Goal: Download file/media

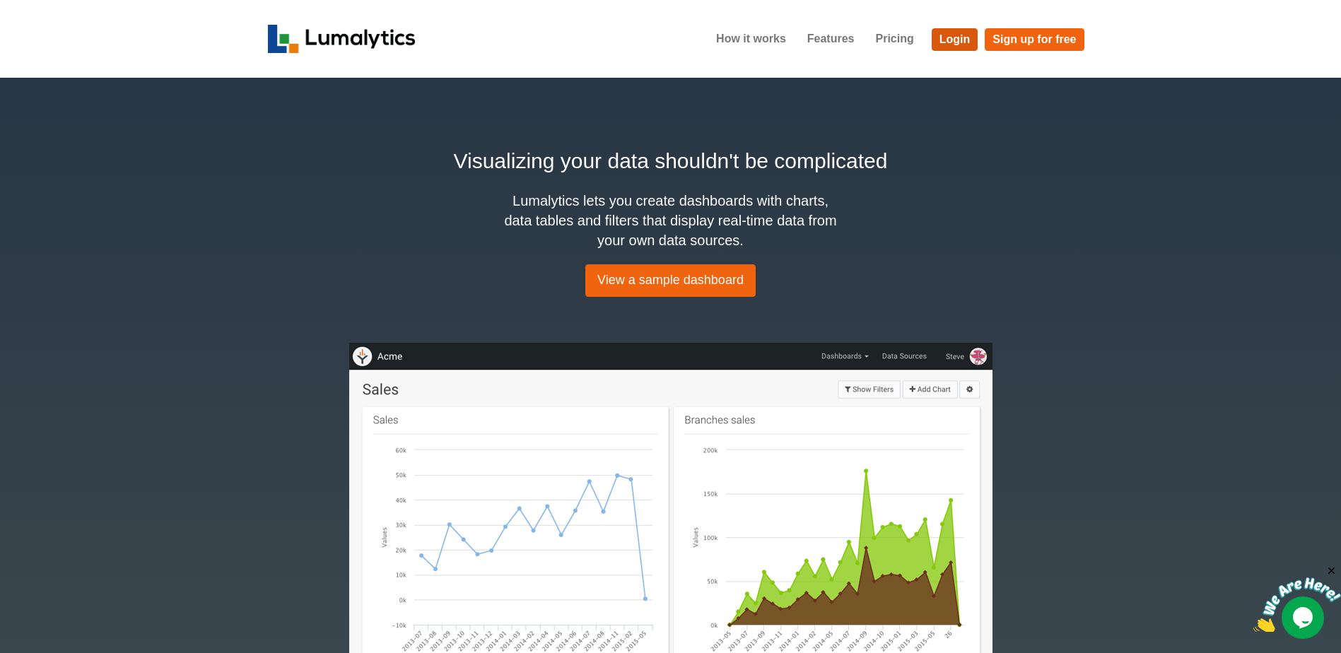
click at [958, 42] on link "Login" at bounding box center [955, 39] width 47 height 23
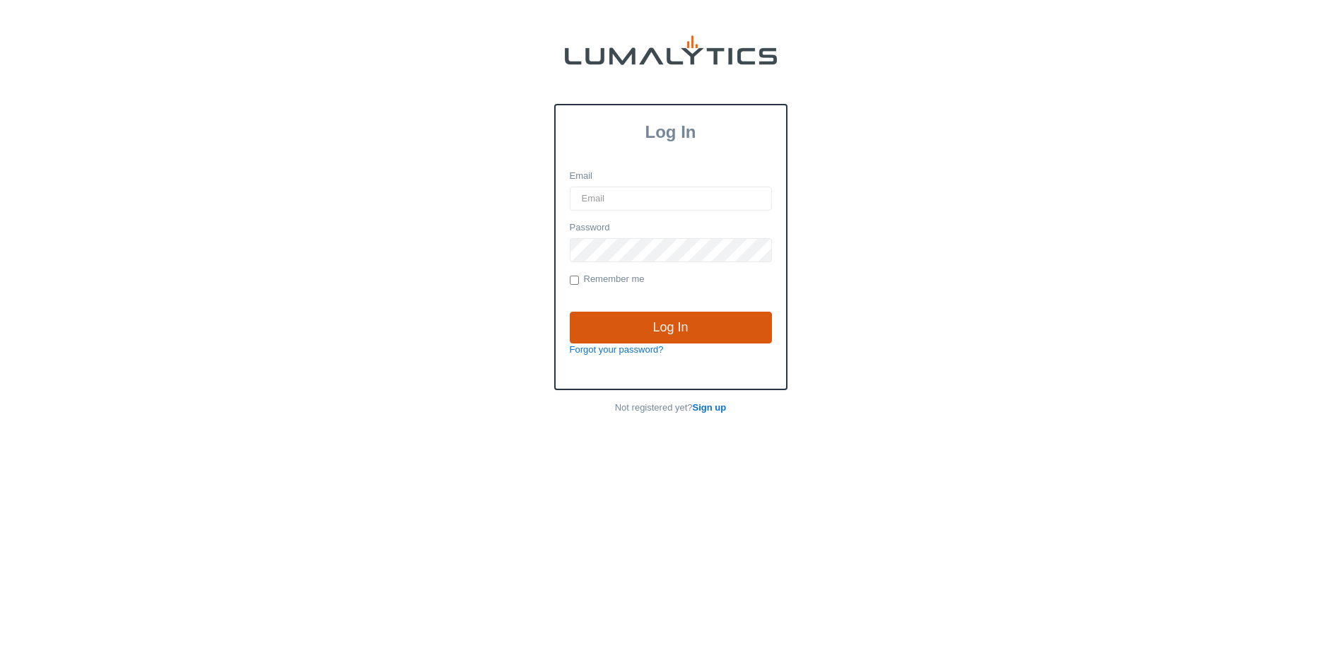
type input "[EMAIL_ADDRESS][DOMAIN_NAME]"
click at [646, 323] on input "Log In" at bounding box center [671, 328] width 202 height 33
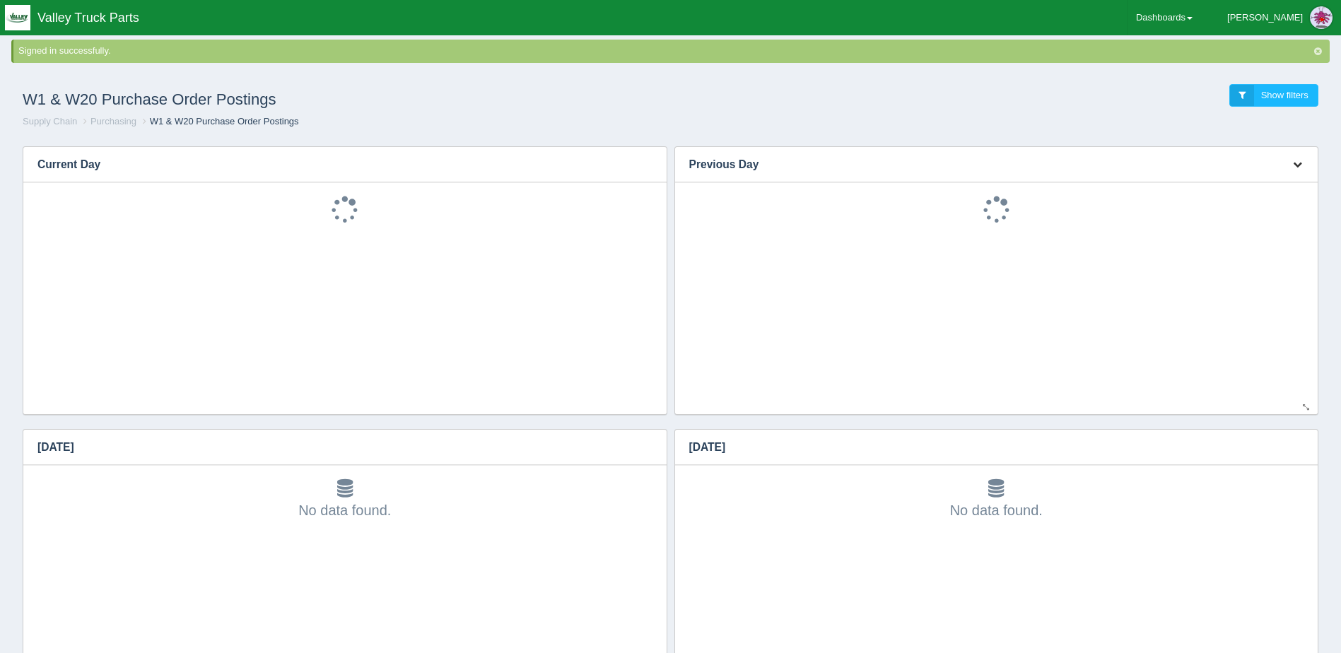
click at [1300, 163] on icon "button" at bounding box center [1297, 164] width 9 height 9
click at [1262, 192] on link "Download CSV" at bounding box center [1250, 185] width 113 height 21
